Goal: Information Seeking & Learning: Learn about a topic

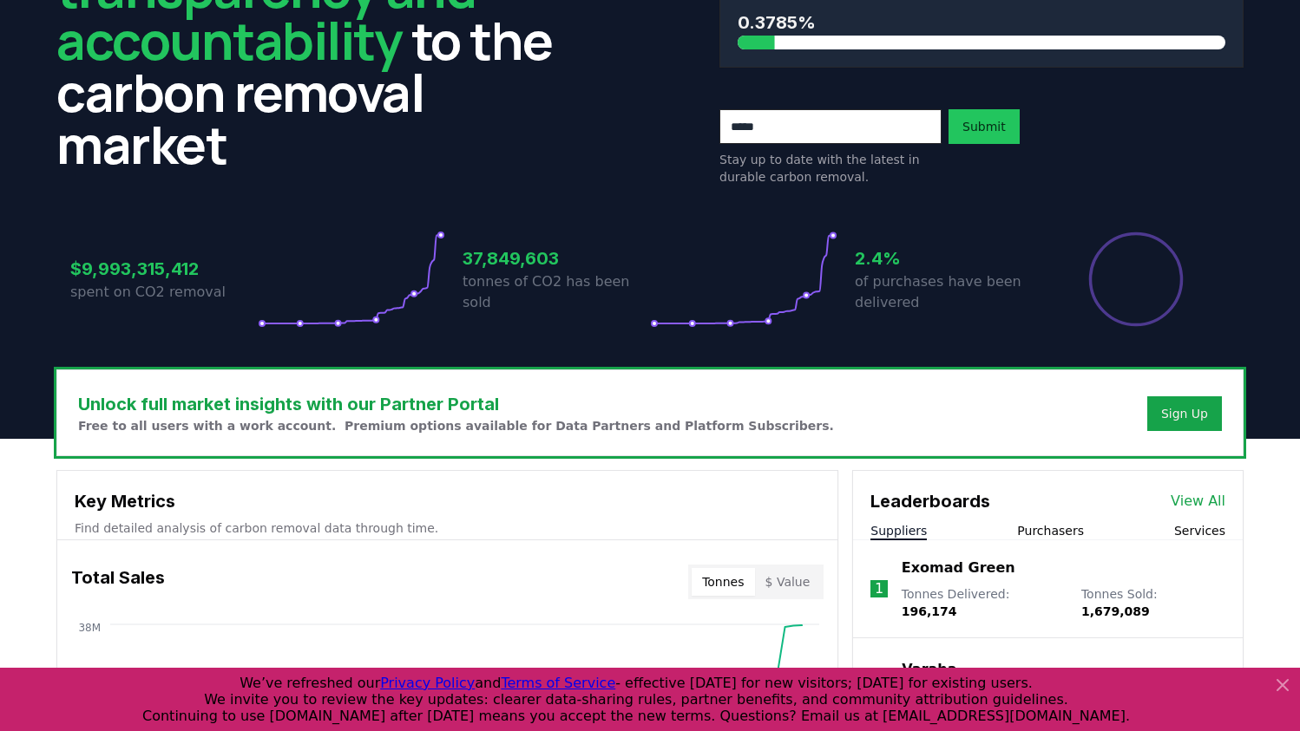
scroll to position [182, 0]
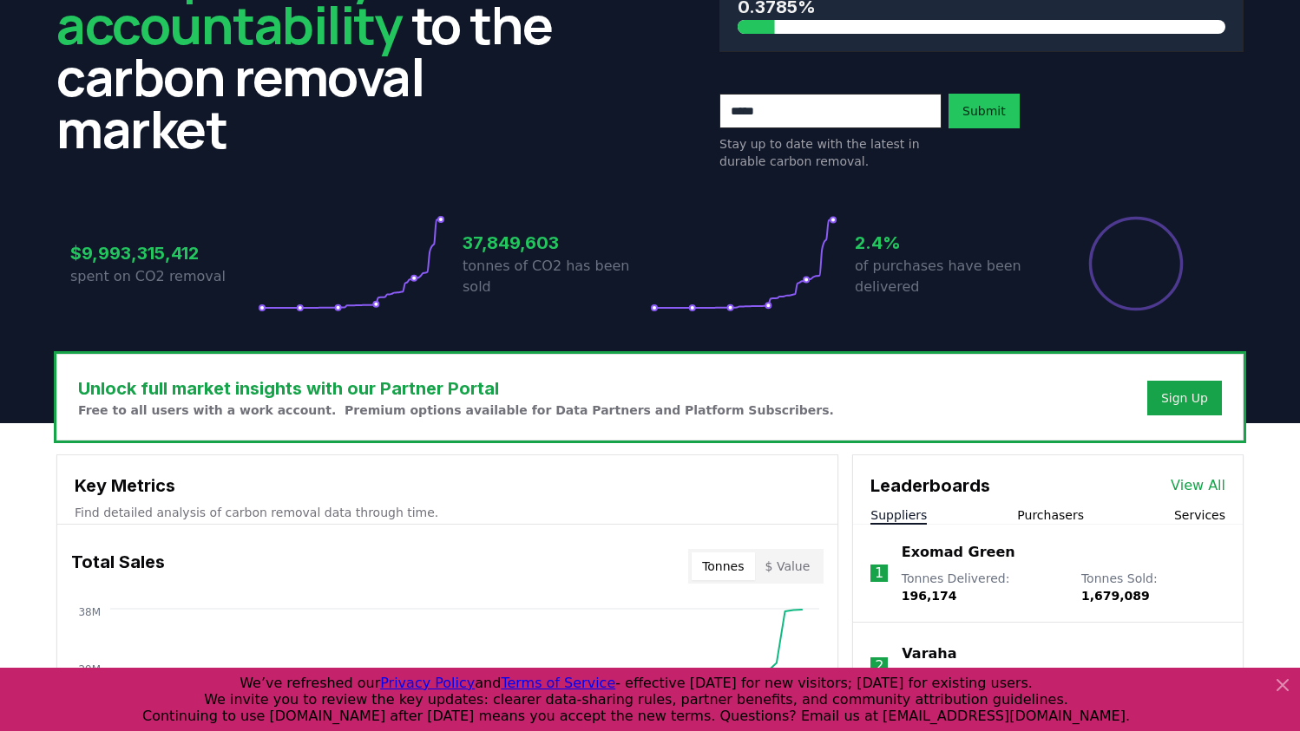
click at [1278, 681] on icon at bounding box center [1282, 685] width 21 height 21
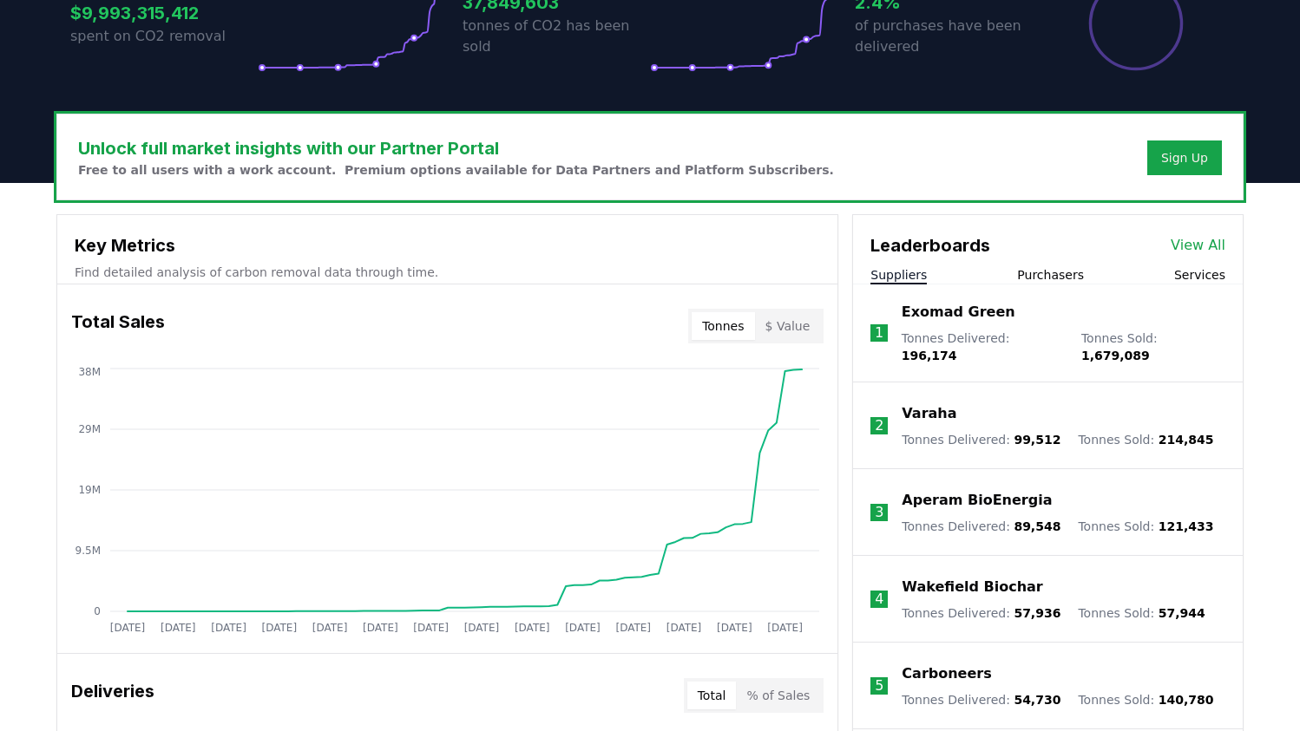
scroll to position [432, 0]
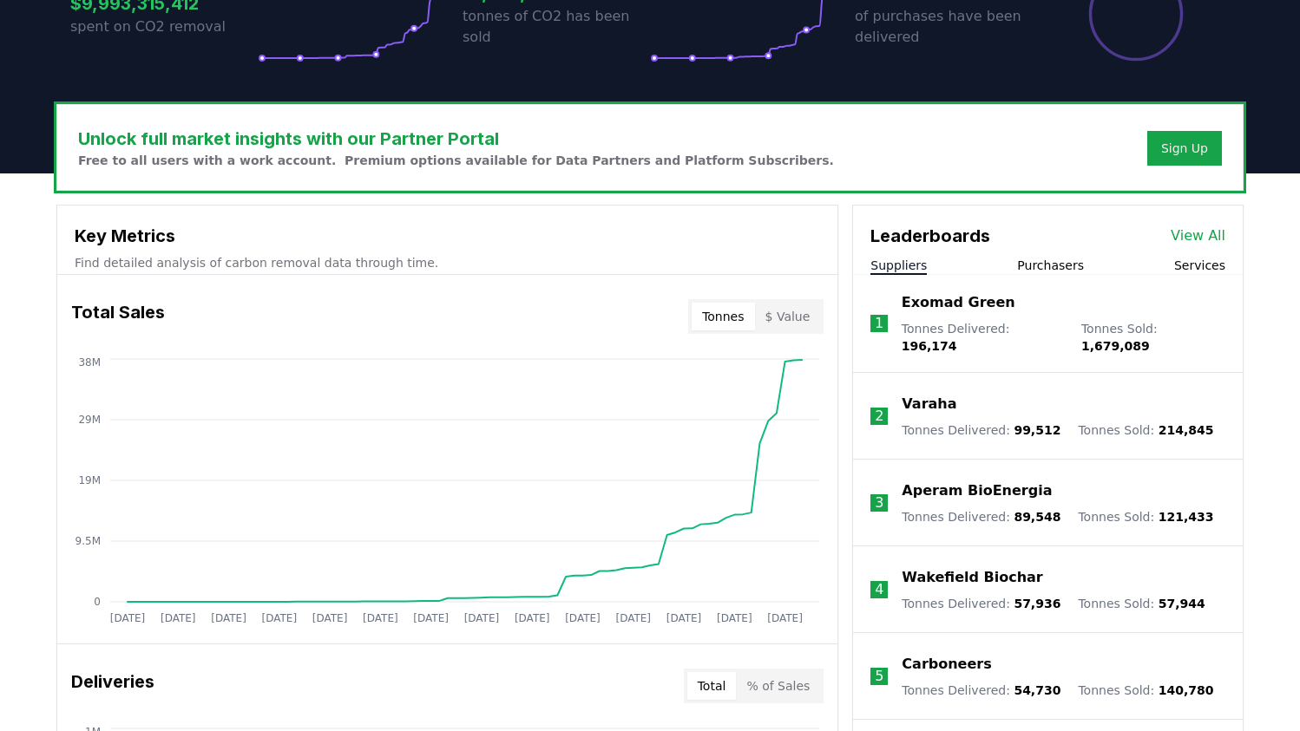
click at [1055, 269] on button "Purchasers" at bounding box center [1050, 265] width 67 height 17
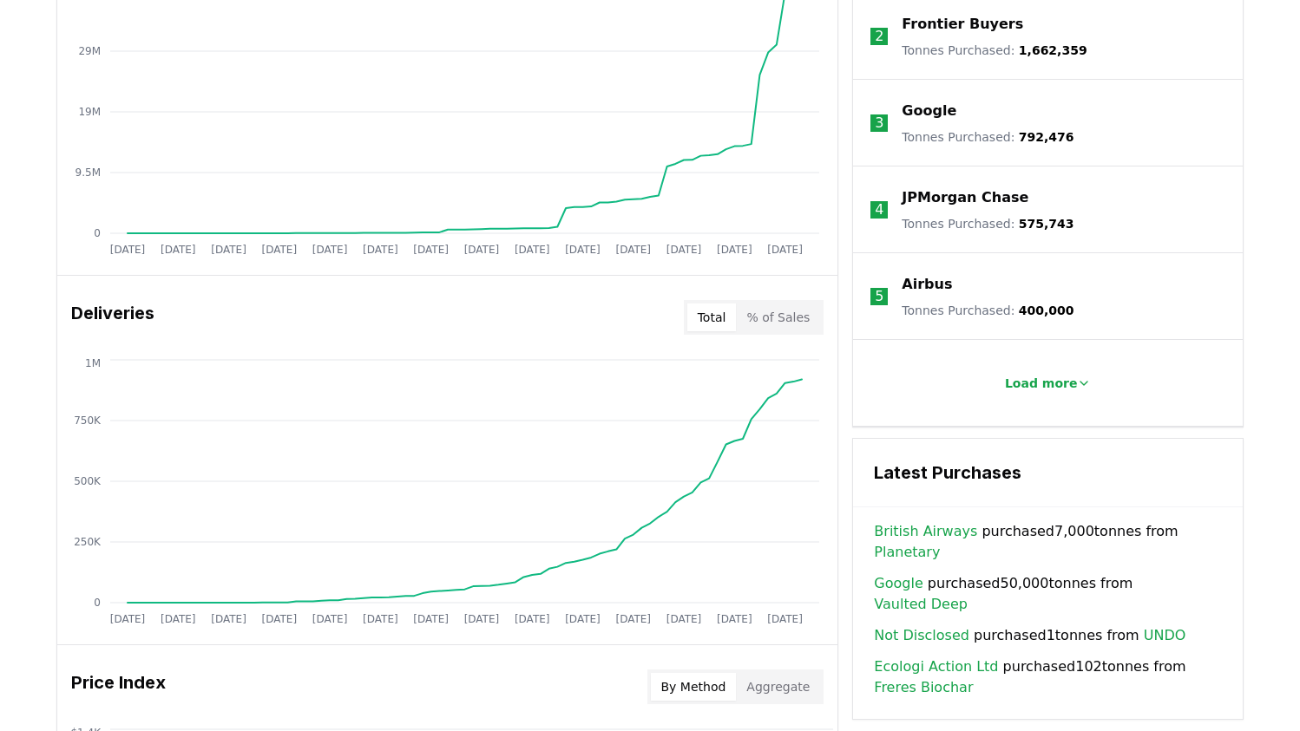
scroll to position [811, 0]
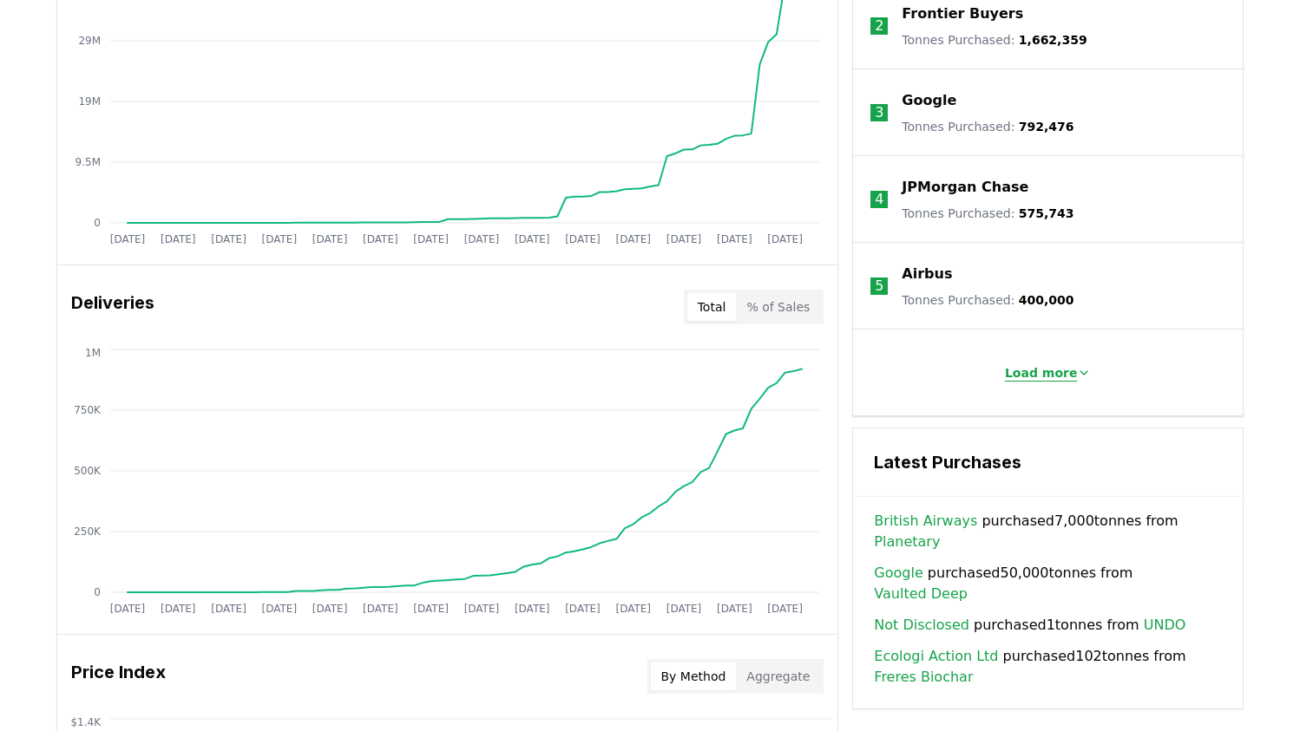
click at [1040, 374] on p "Load more" at bounding box center [1041, 372] width 73 height 17
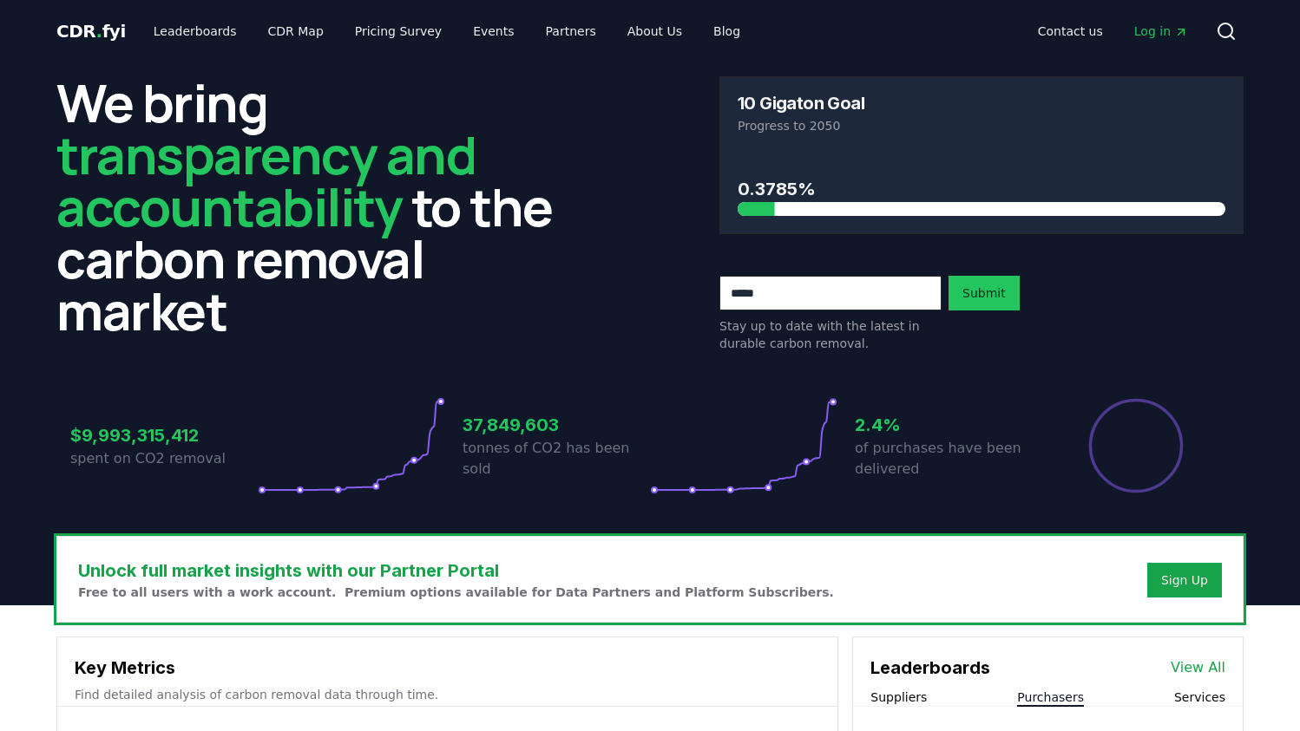
scroll to position [0, 0]
click at [232, 23] on link "Leaderboards" at bounding box center [195, 31] width 111 height 31
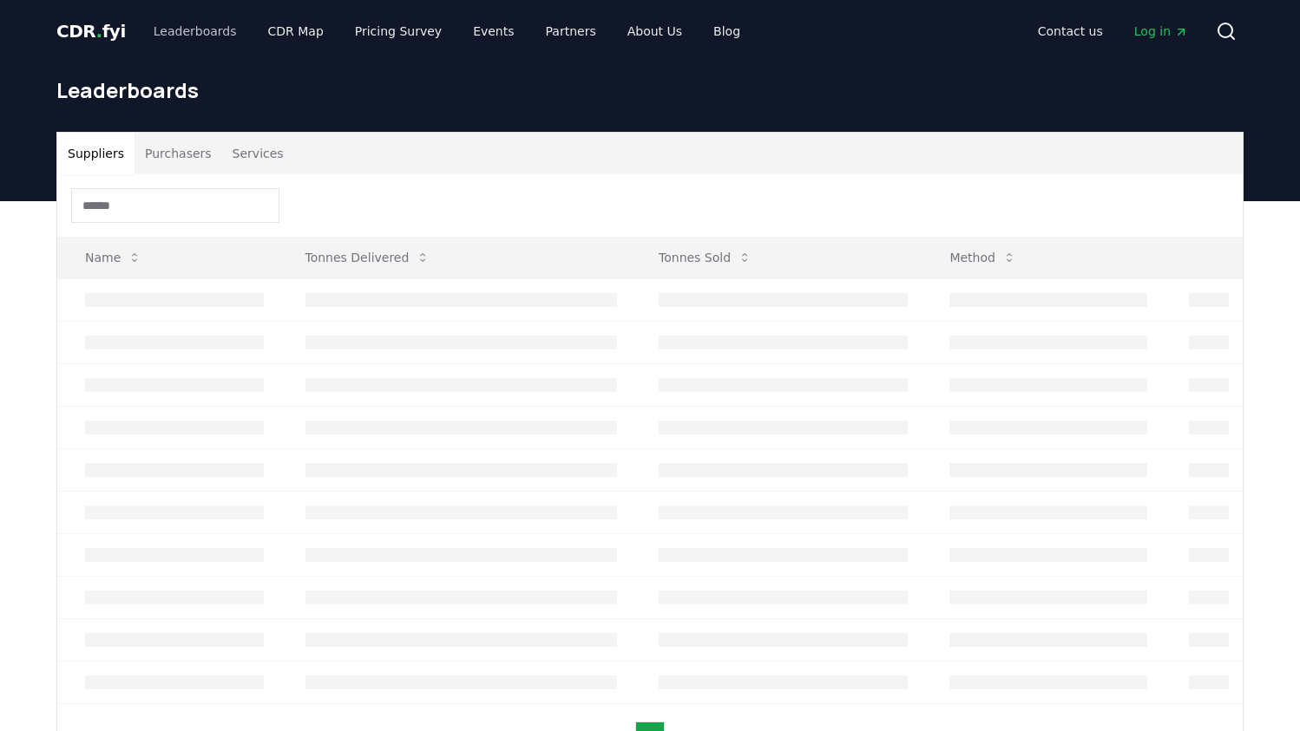
click at [190, 34] on link "Leaderboards" at bounding box center [195, 31] width 111 height 31
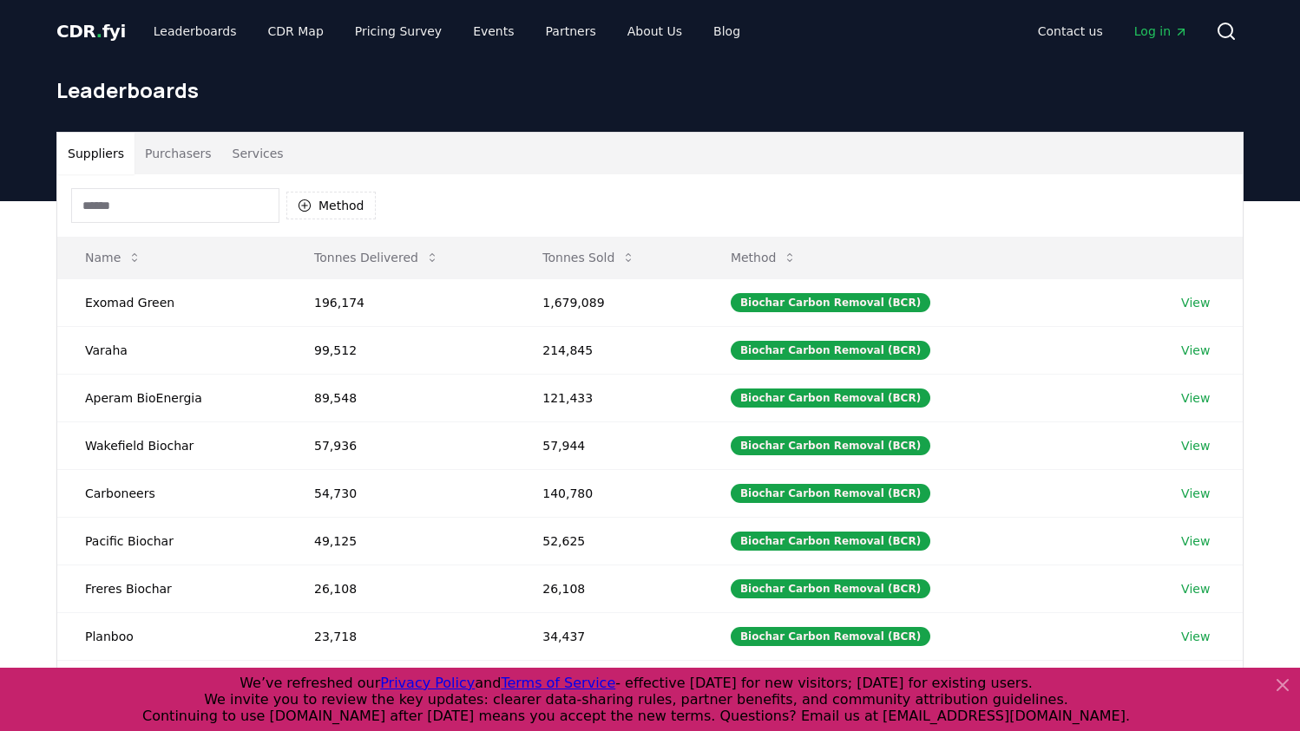
click at [194, 158] on button "Purchasers" at bounding box center [178, 154] width 88 height 42
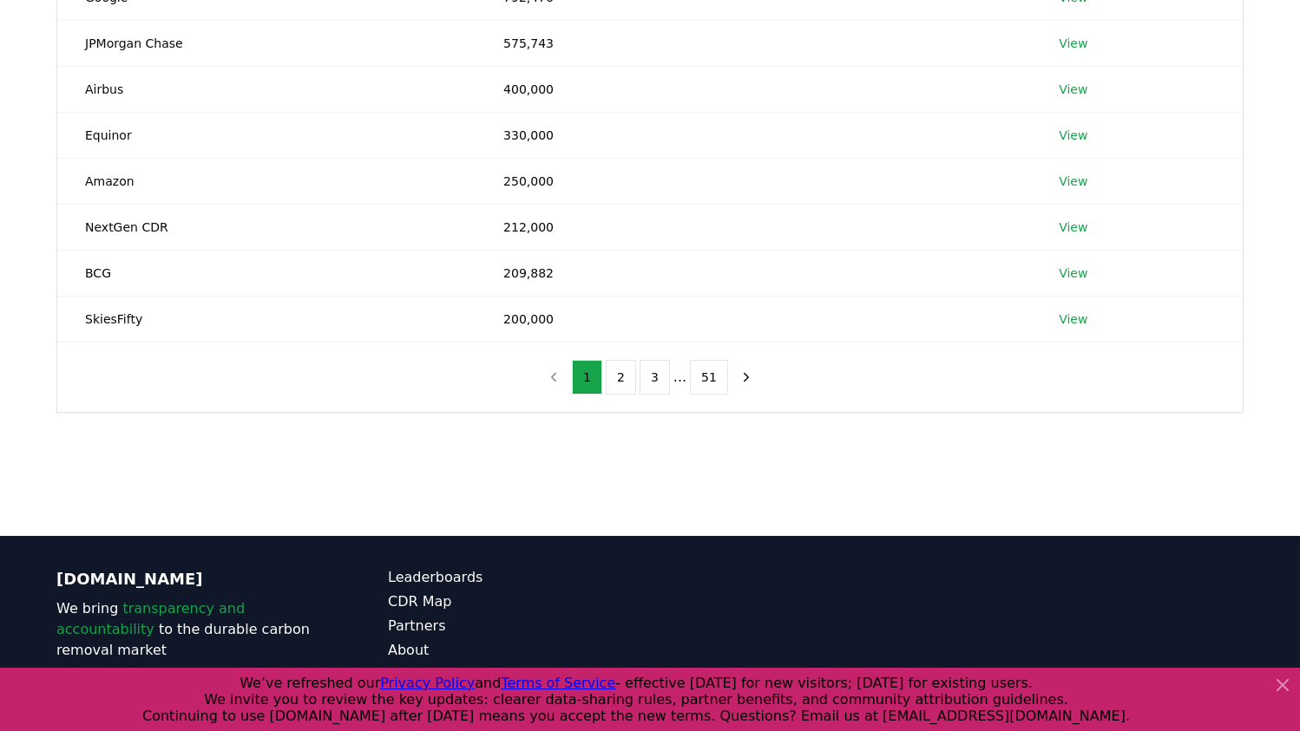
scroll to position [398, 0]
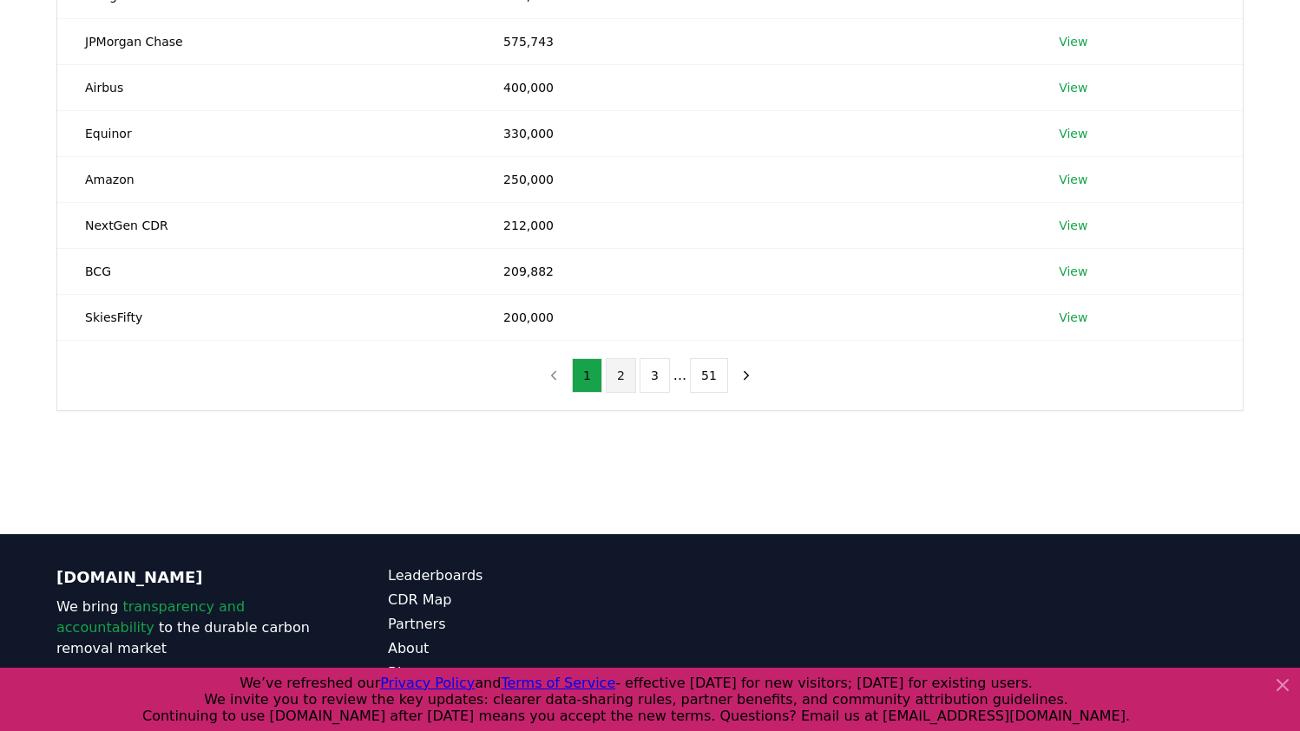
click at [623, 382] on button "2" at bounding box center [621, 375] width 30 height 35
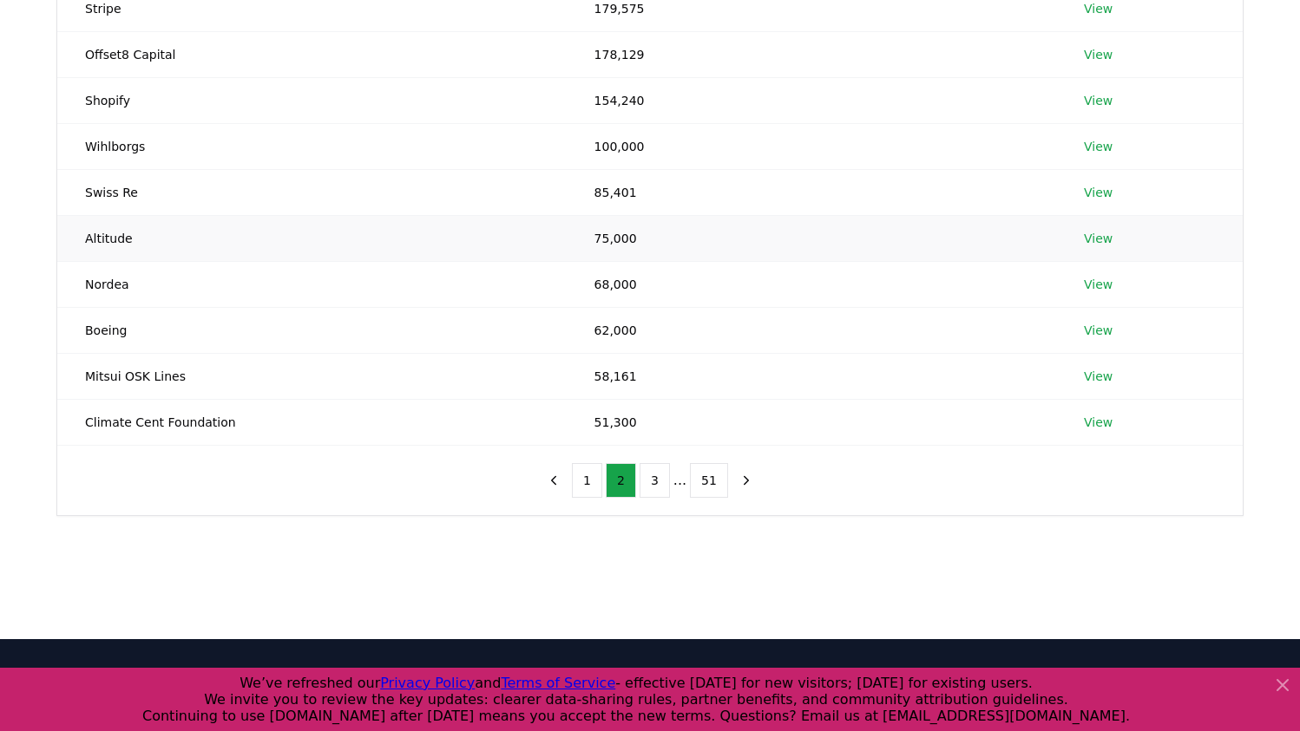
scroll to position [302, 0]
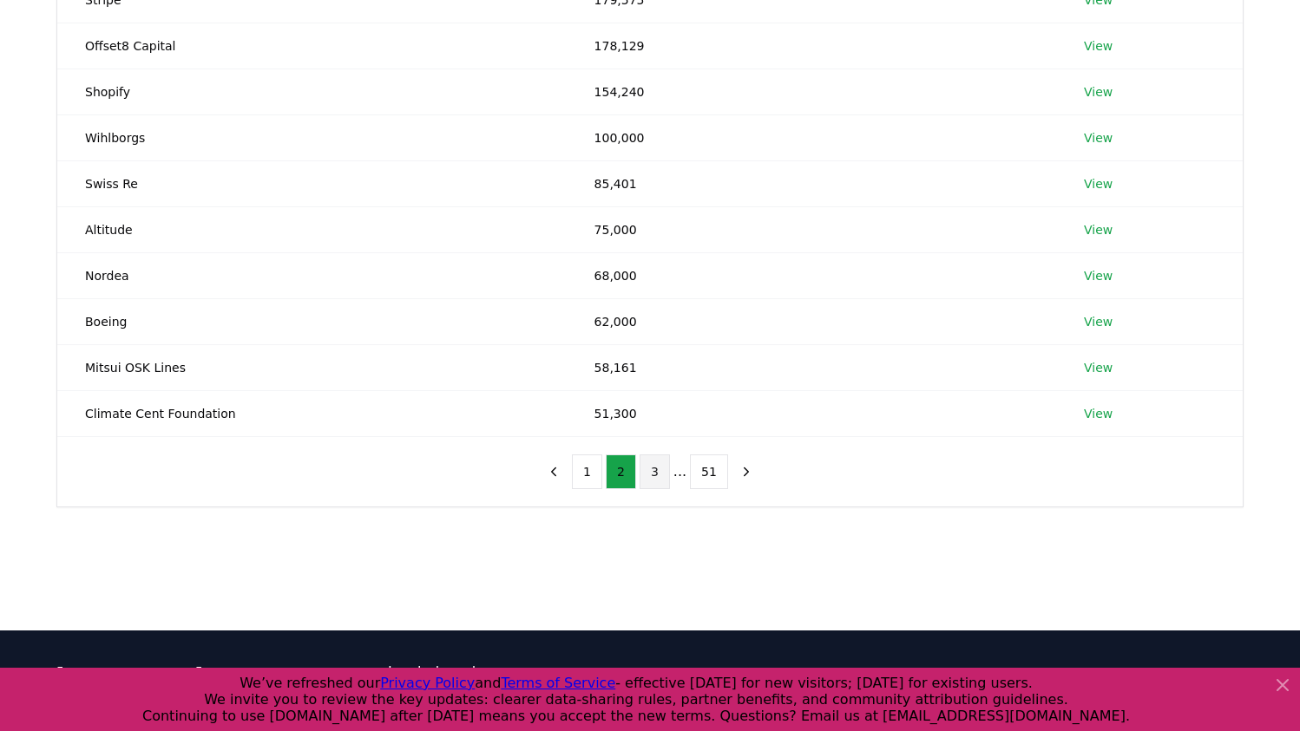
click at [652, 479] on button "3" at bounding box center [654, 472] width 30 height 35
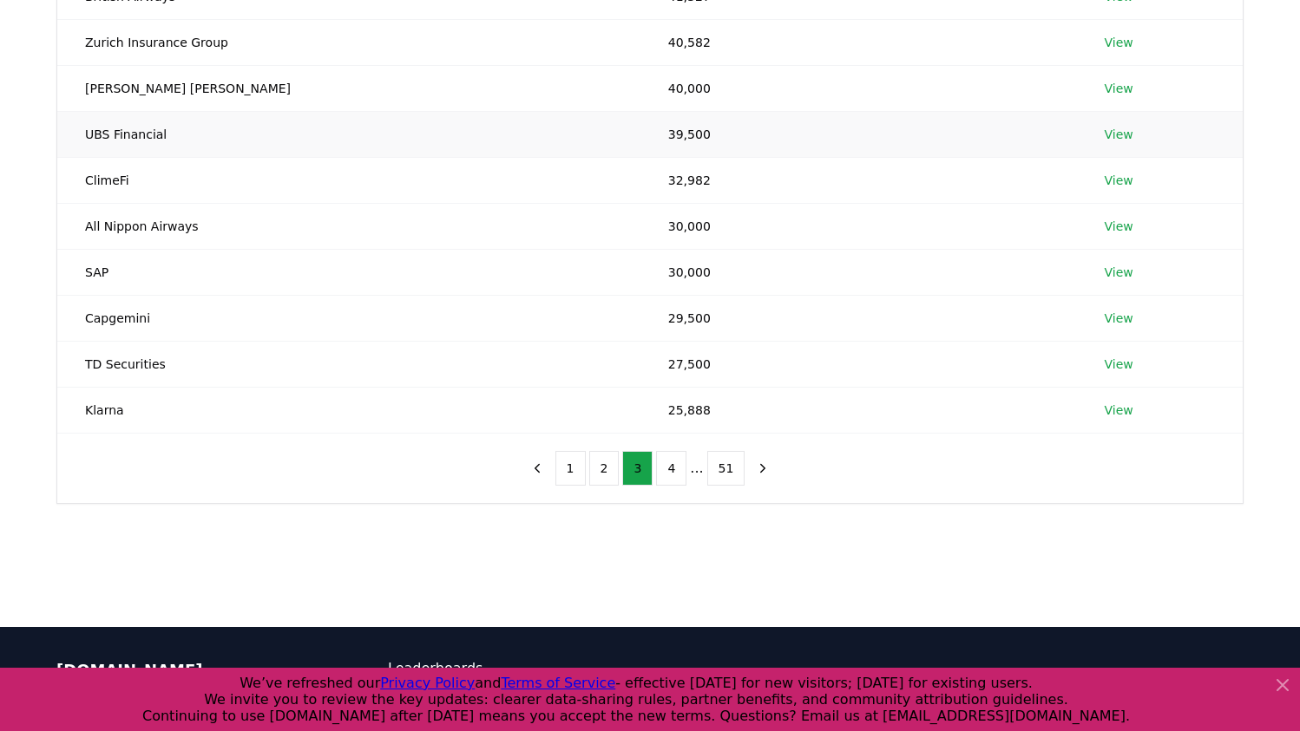
scroll to position [306, 0]
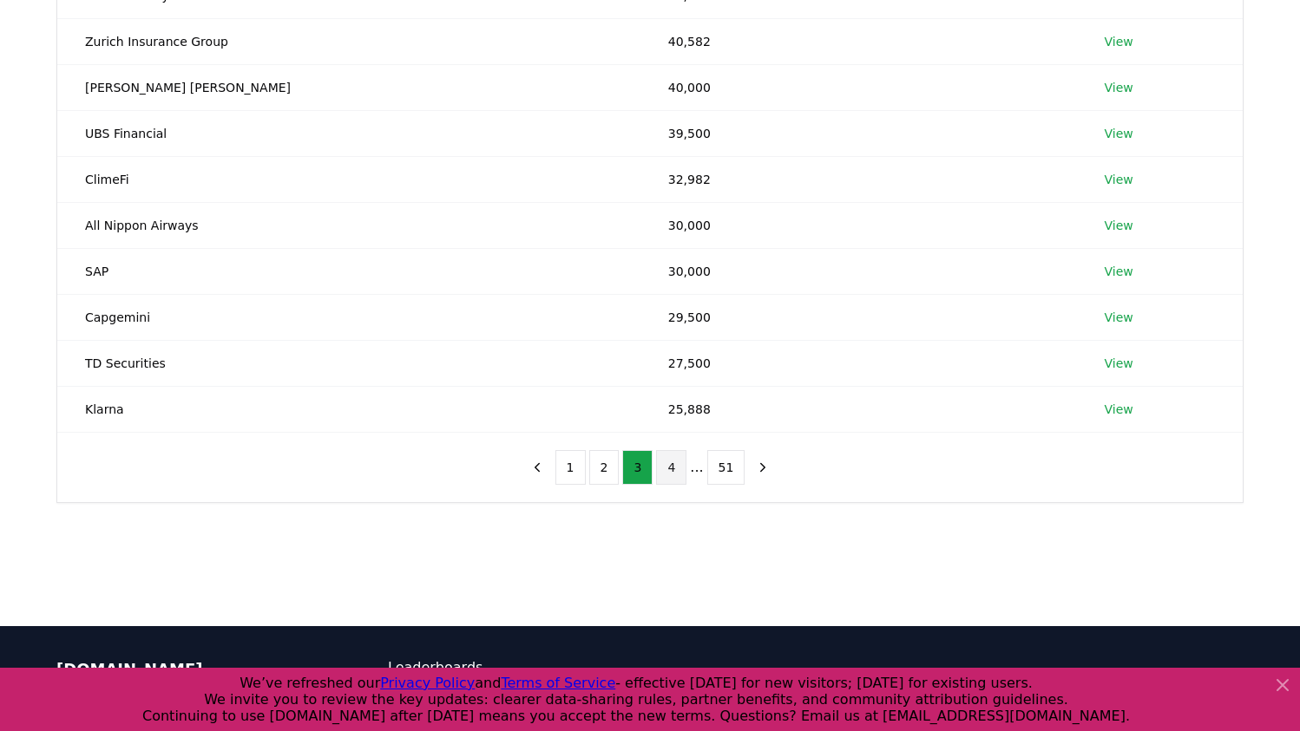
click at [668, 470] on button "4" at bounding box center [671, 467] width 30 height 35
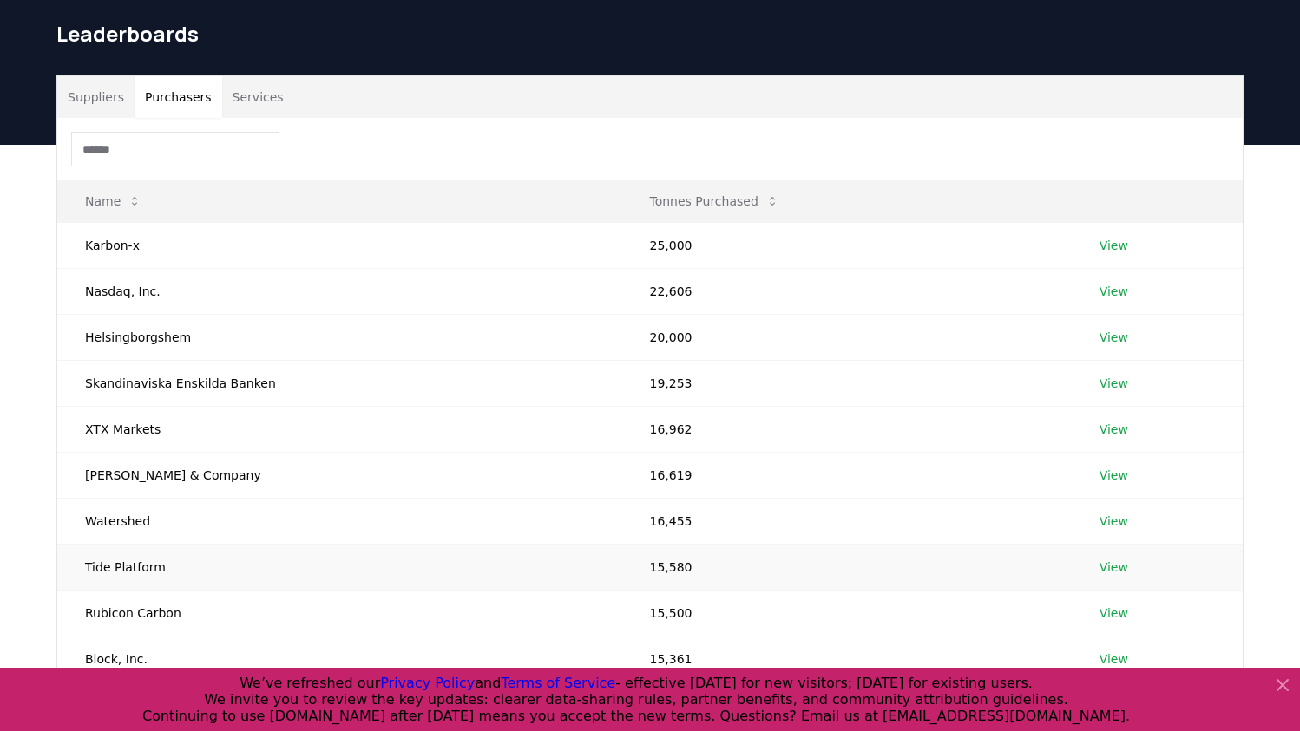
scroll to position [54, 0]
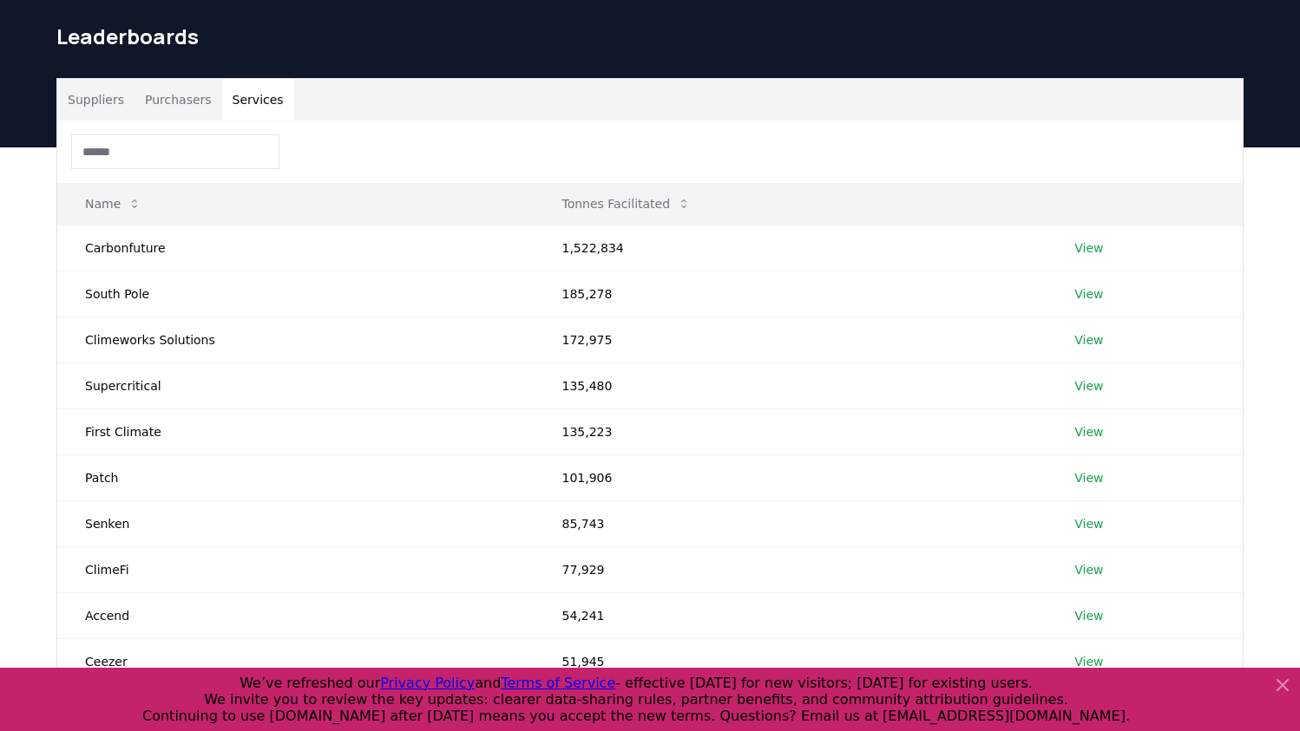
click at [272, 97] on button "Services" at bounding box center [258, 100] width 72 height 42
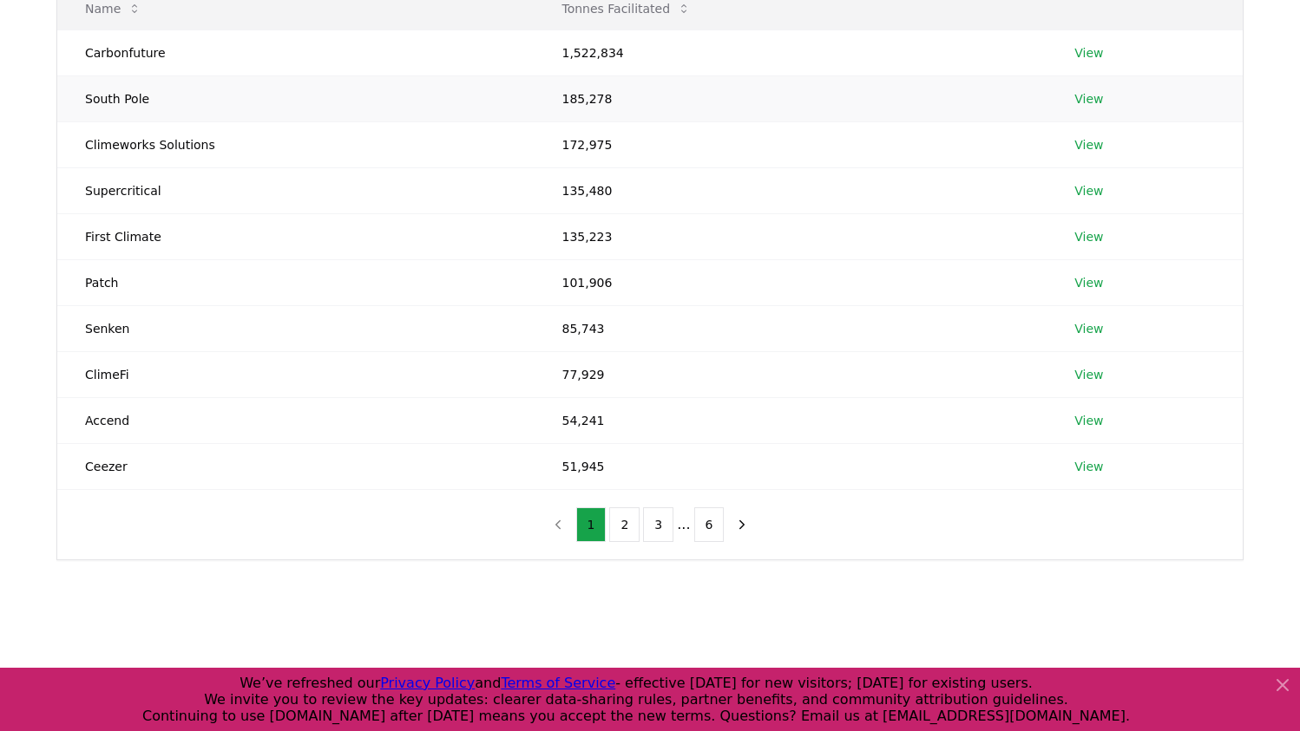
scroll to position [252, 0]
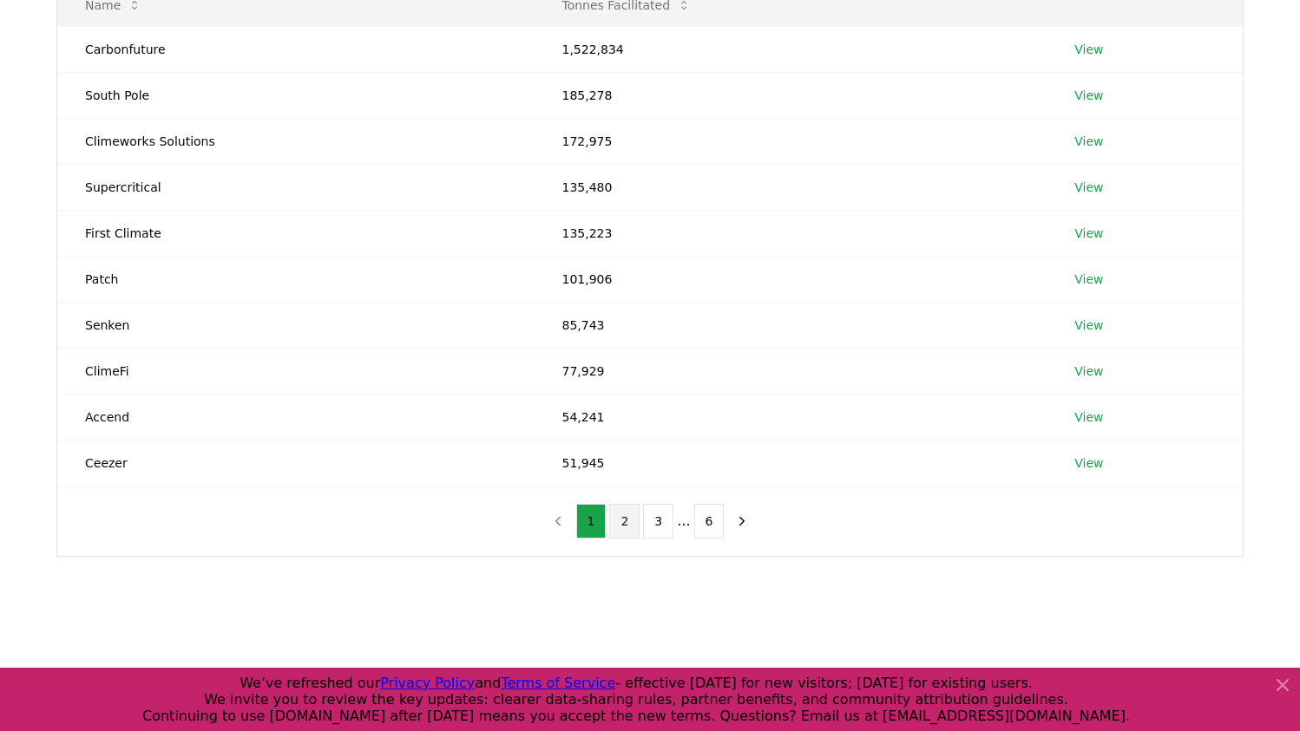
click at [625, 520] on button "2" at bounding box center [624, 521] width 30 height 35
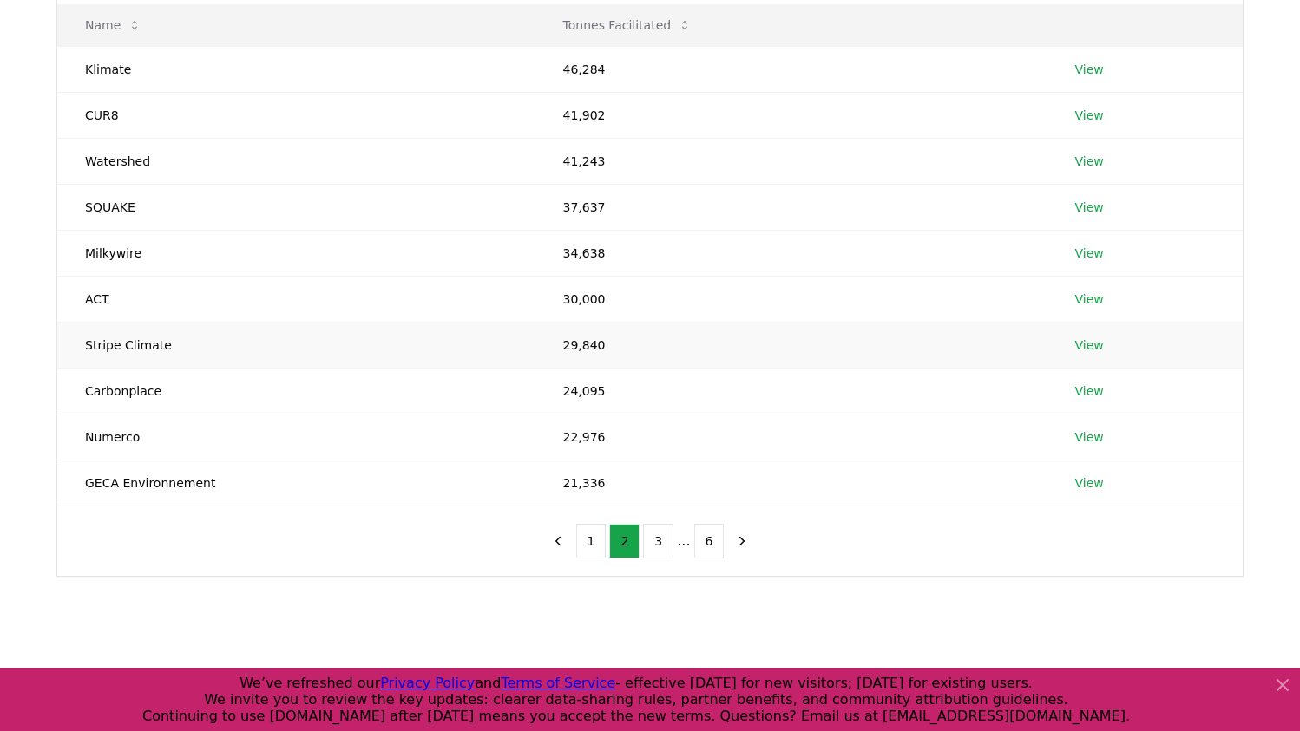
scroll to position [232, 0]
click at [660, 548] on button "3" at bounding box center [658, 542] width 30 height 35
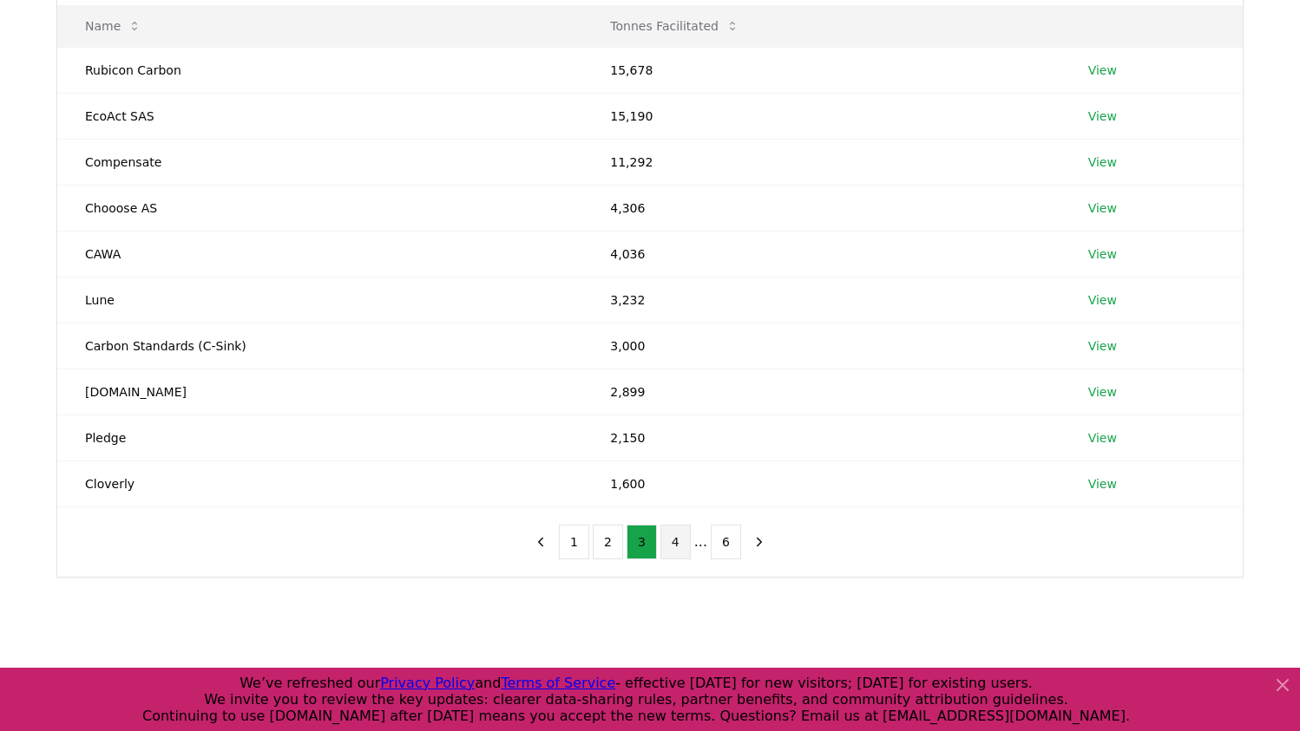
click at [681, 547] on button "4" at bounding box center [675, 542] width 30 height 35
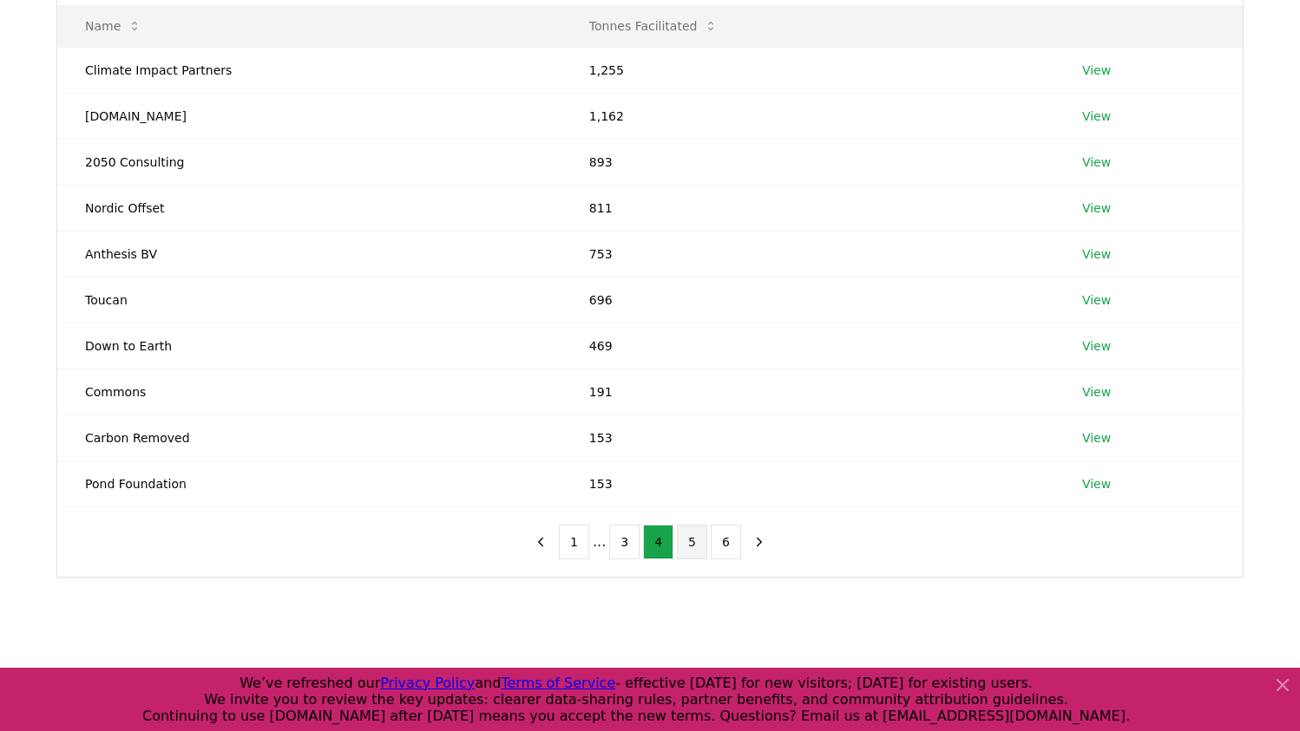
click at [696, 550] on button "5" at bounding box center [692, 542] width 30 height 35
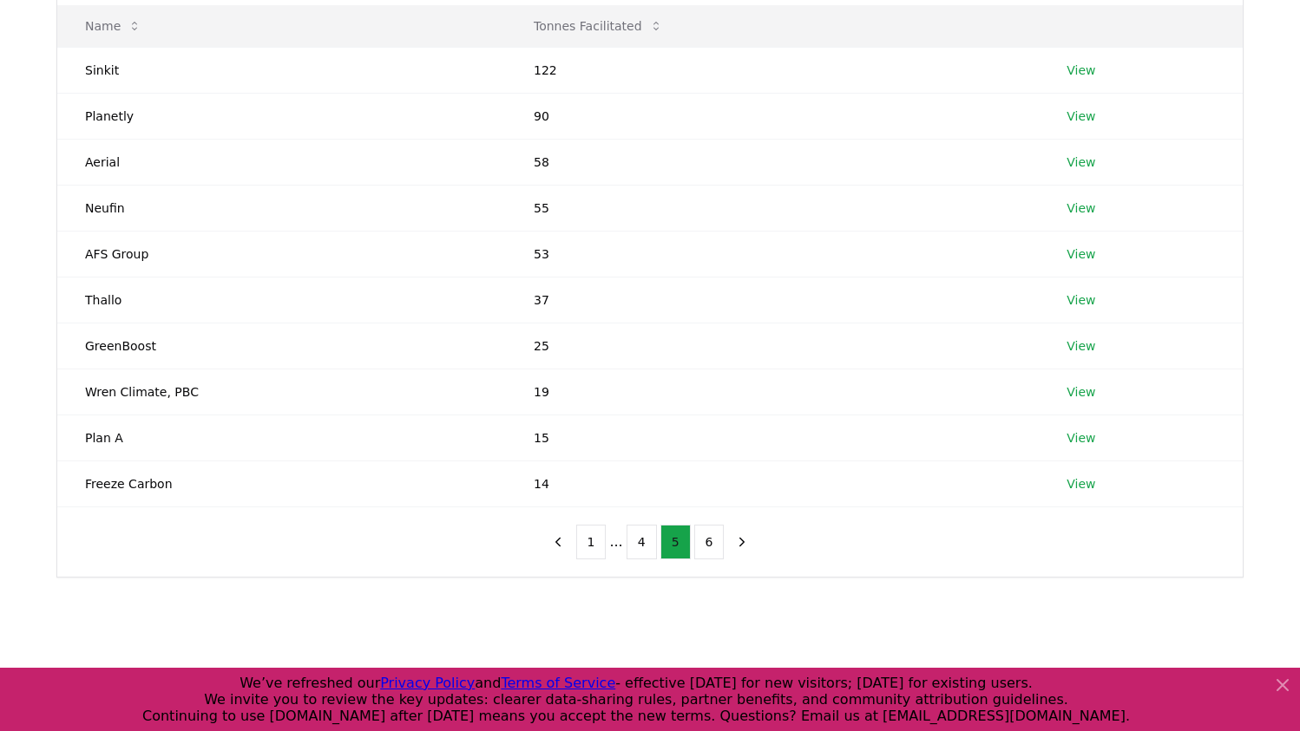
scroll to position [206, 0]
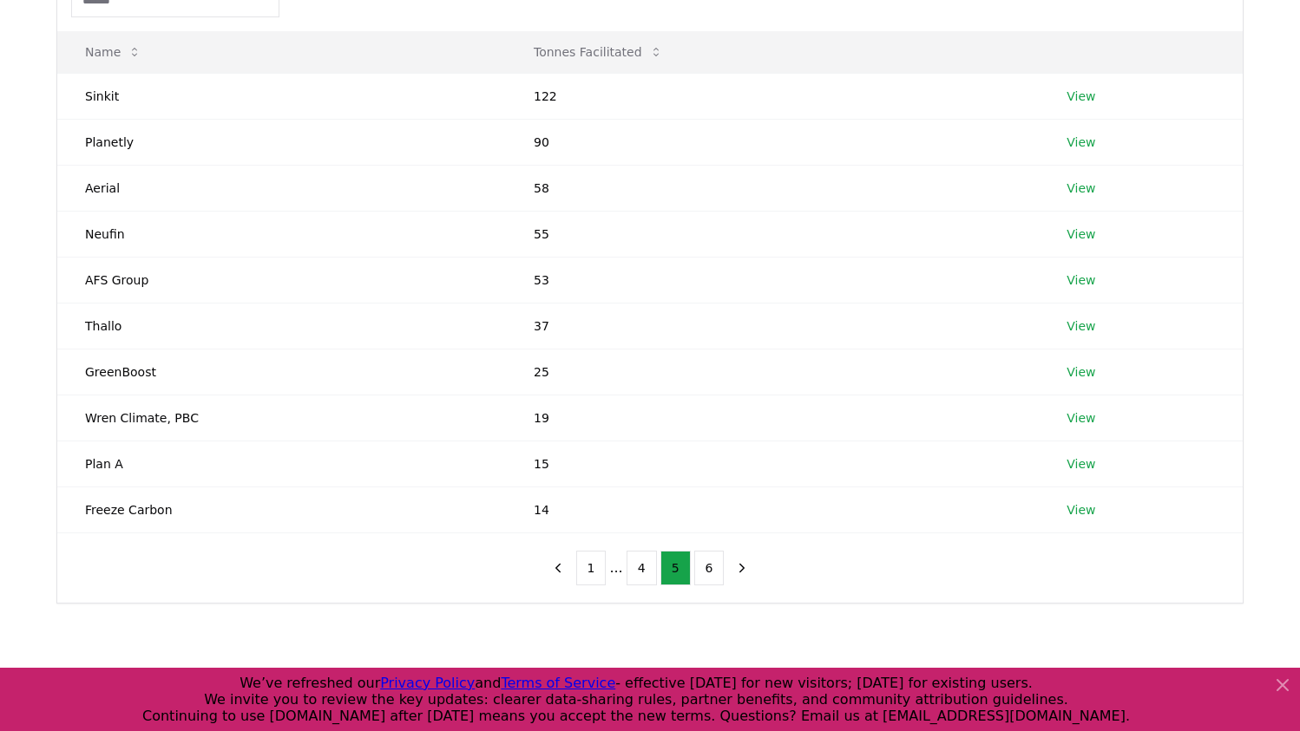
click at [1276, 690] on icon at bounding box center [1282, 685] width 21 height 21
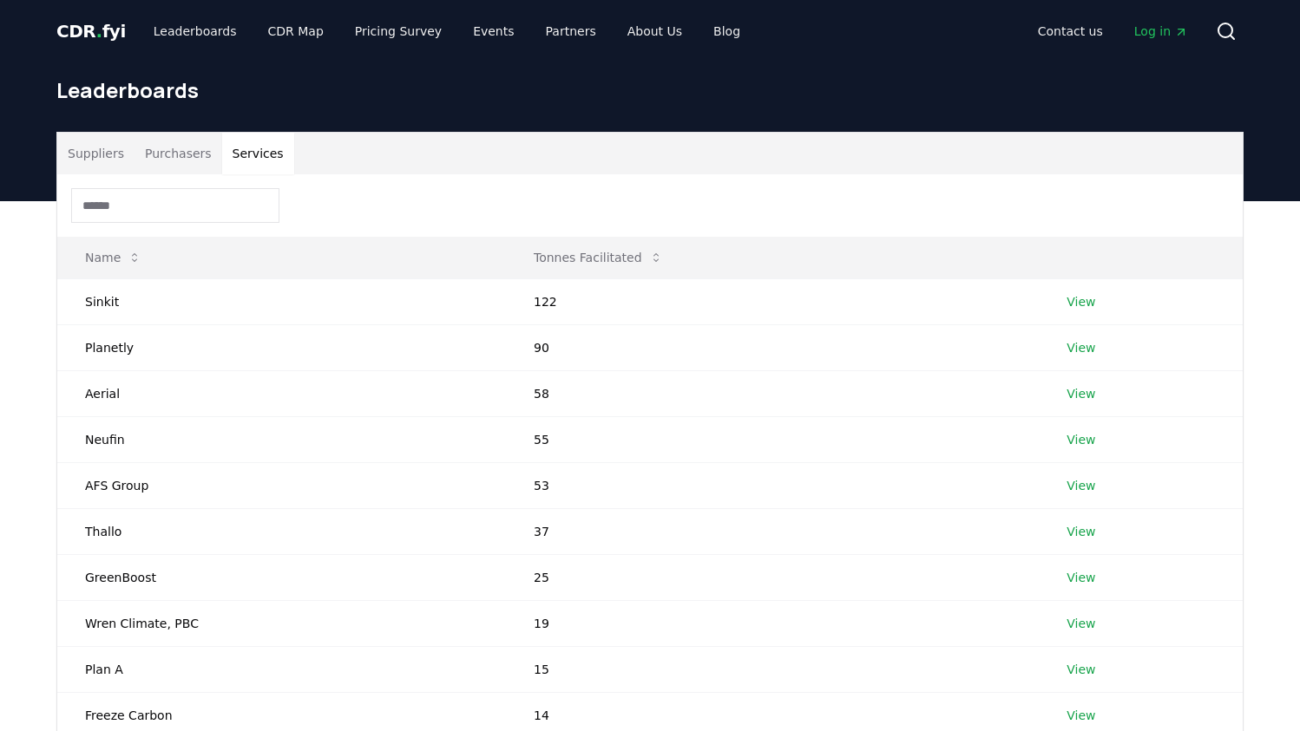
scroll to position [0, 0]
click at [167, 148] on button "Purchasers" at bounding box center [178, 154] width 88 height 42
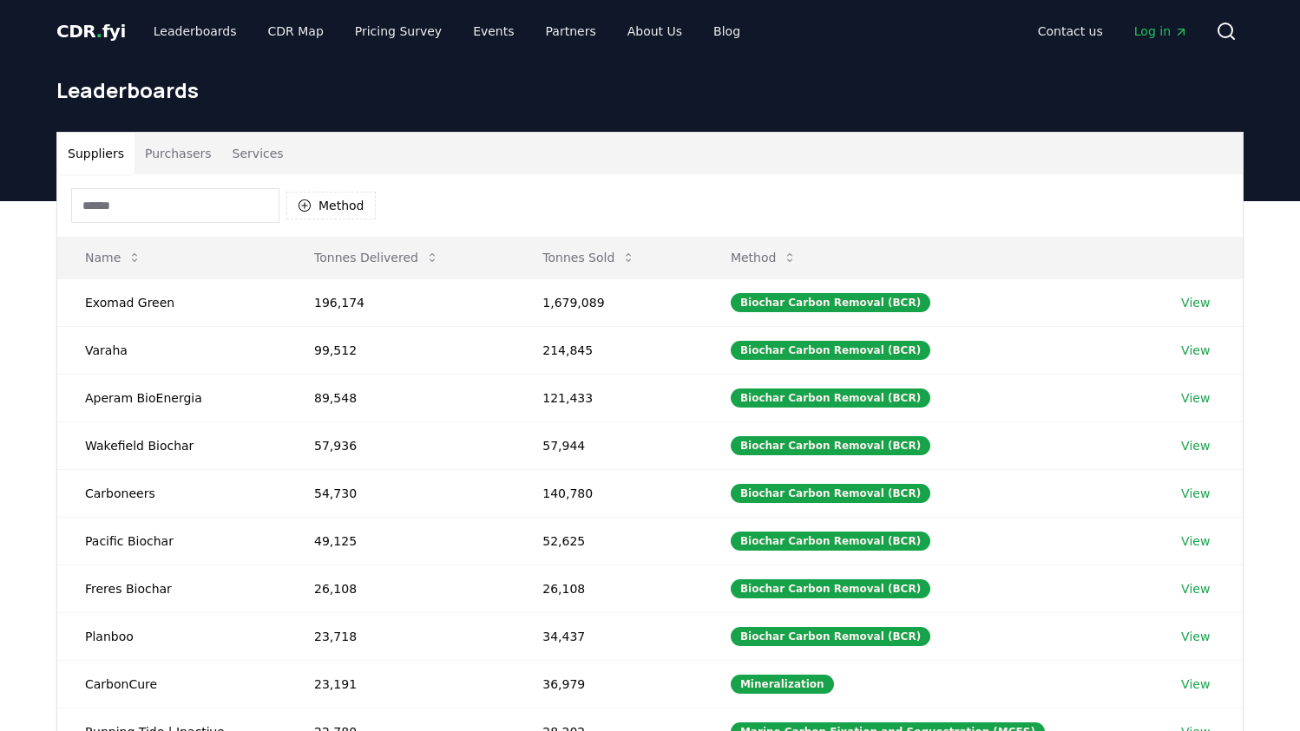
click at [103, 158] on button "Suppliers" at bounding box center [95, 154] width 77 height 42
click at [169, 212] on input at bounding box center [175, 205] width 208 height 35
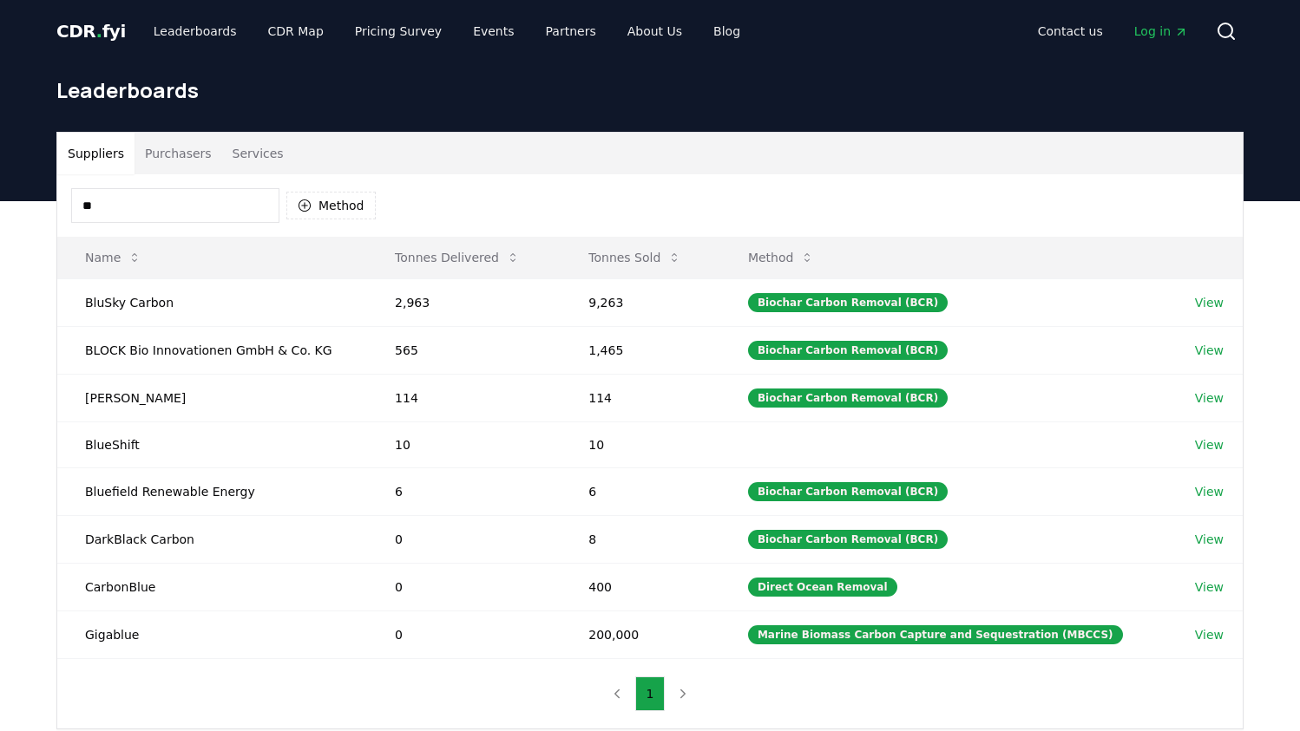
type input "*"
